Goal: Information Seeking & Learning: Check status

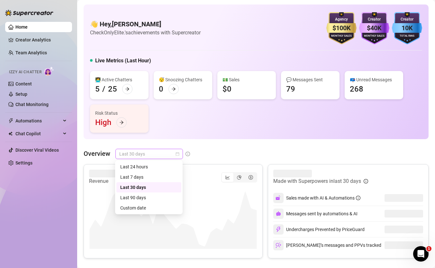
click at [136, 155] on span "Last 30 days" at bounding box center [149, 154] width 60 height 10
click at [145, 166] on div "Last 24 hours" at bounding box center [148, 166] width 57 height 7
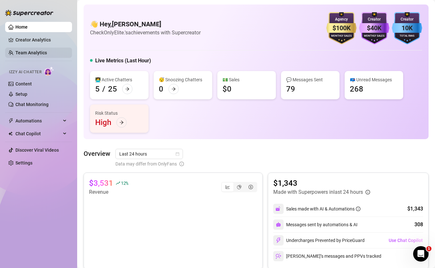
click at [24, 50] on link "Team Analytics" at bounding box center [30, 52] width 31 height 5
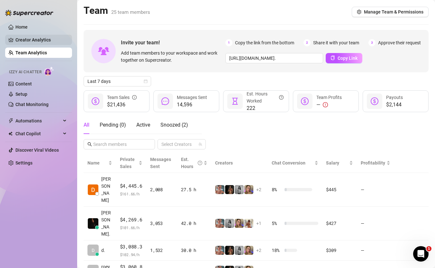
click at [55, 39] on link "Creator Analytics" at bounding box center [40, 40] width 51 height 10
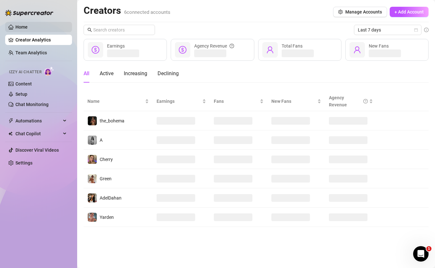
click at [28, 26] on link "Home" at bounding box center [21, 26] width 12 height 5
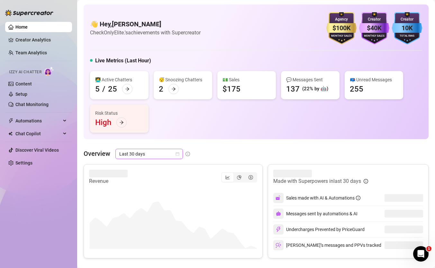
click at [148, 152] on span "Last 30 days" at bounding box center [149, 154] width 60 height 10
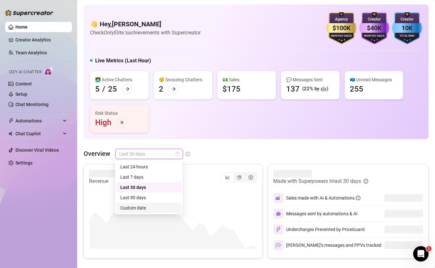
click at [152, 208] on div "Custom date" at bounding box center [148, 207] width 57 height 7
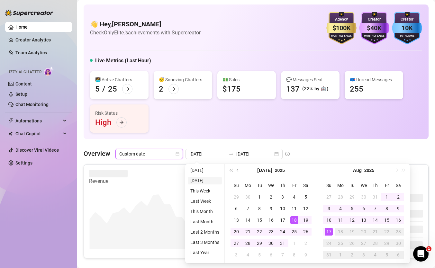
type input "[DATE]"
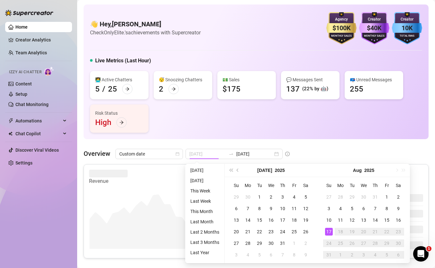
click at [332, 233] on td "17" at bounding box center [329, 232] width 12 height 12
